Goal: Information Seeking & Learning: Learn about a topic

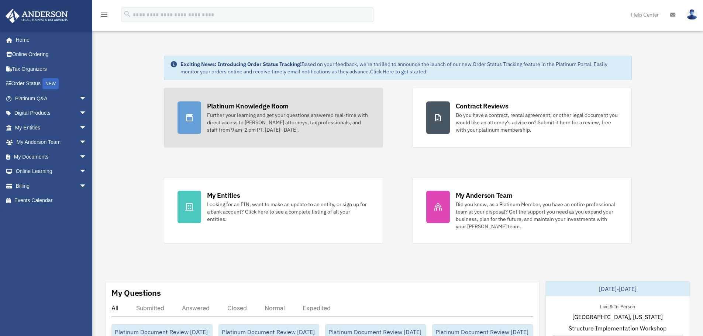
click at [292, 123] on div "Further your learning and get your questions answered real-time with direct acc…" at bounding box center [288, 122] width 162 height 22
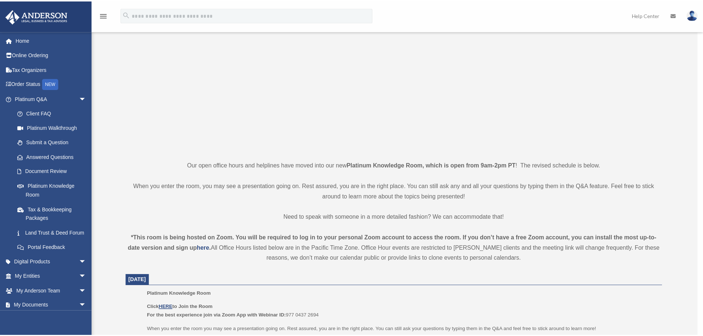
scroll to position [74, 0]
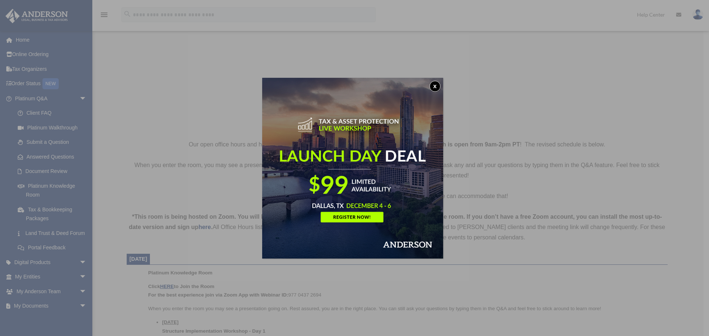
click at [437, 85] on button "x" at bounding box center [434, 86] width 11 height 11
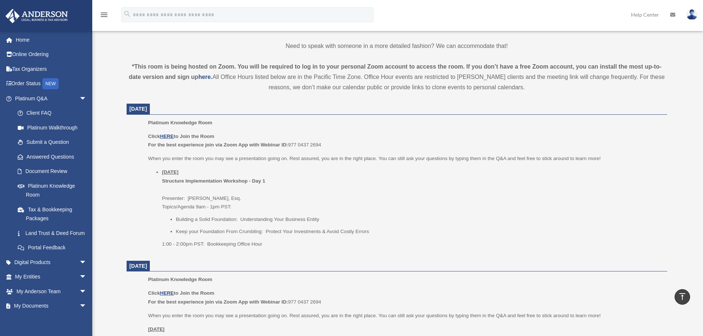
scroll to position [221, 0]
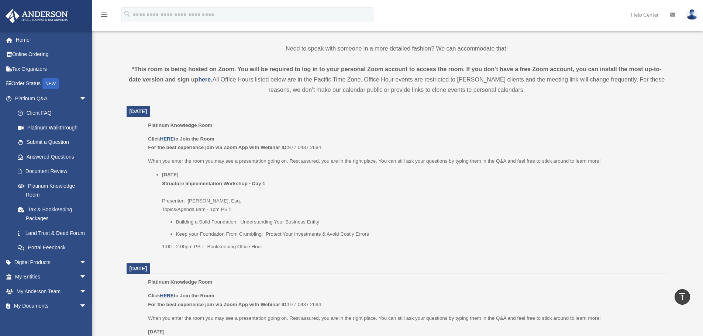
click at [167, 140] on u "HERE" at bounding box center [167, 139] width 14 height 6
